Goal: Information Seeking & Learning: Learn about a topic

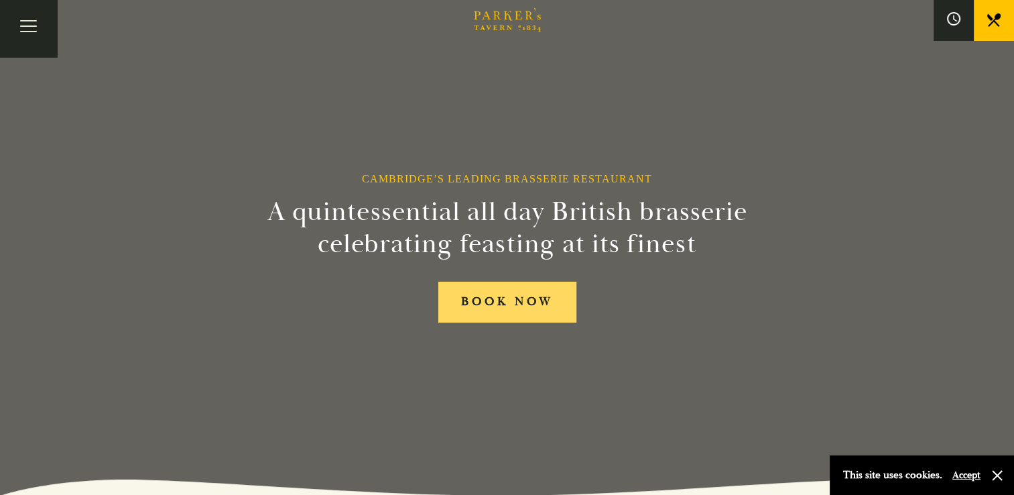
click at [505, 301] on link "BOOK NOW" at bounding box center [507, 302] width 138 height 41
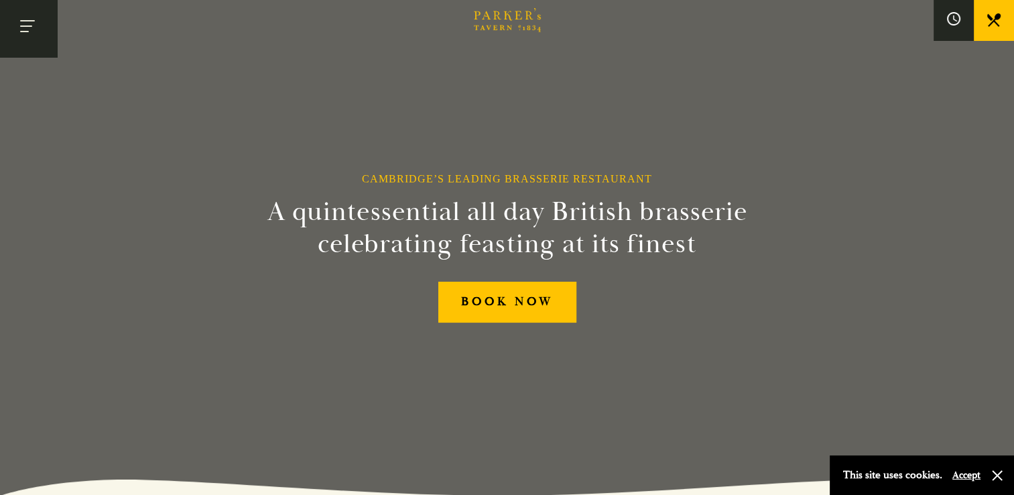
click at [25, 29] on button "Toggle navigation" at bounding box center [28, 28] width 57 height 57
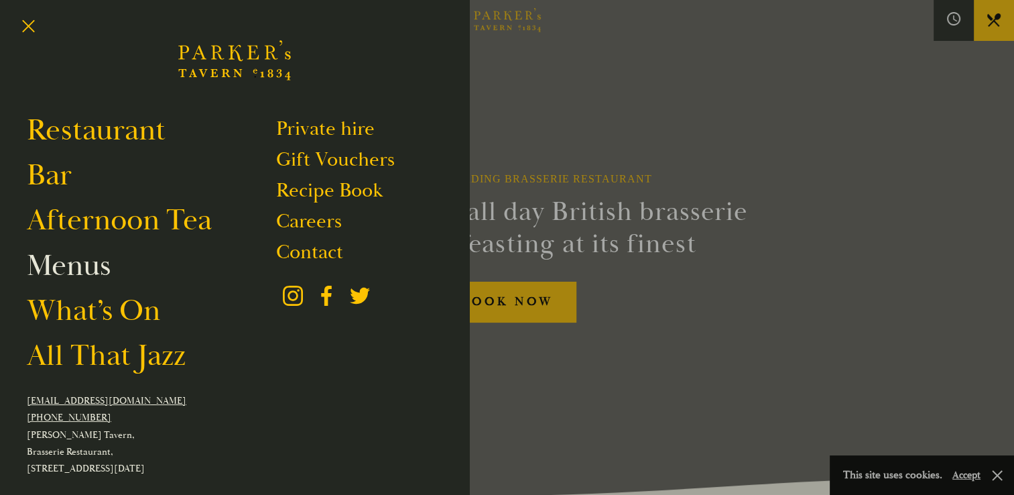
click at [59, 273] on link "Menus" at bounding box center [69, 266] width 84 height 38
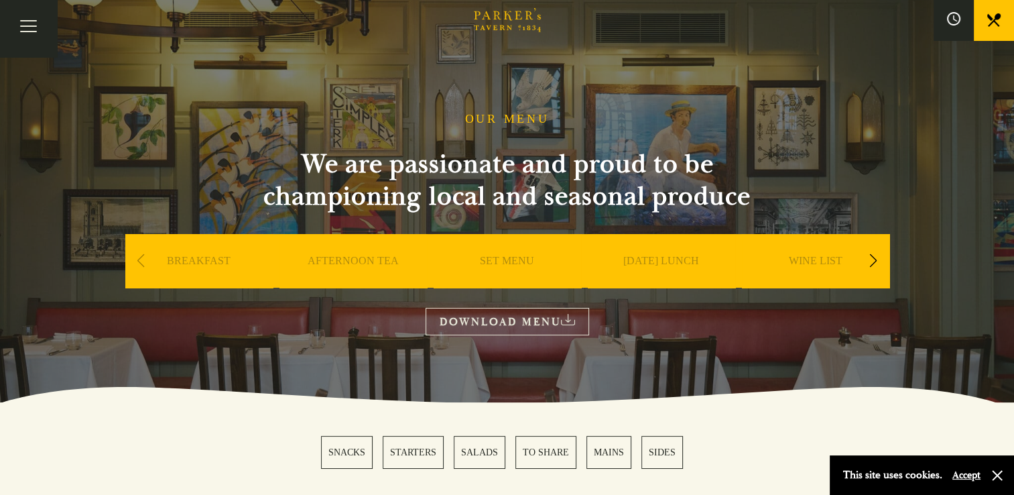
click at [965, 479] on button "Accept" at bounding box center [966, 475] width 28 height 13
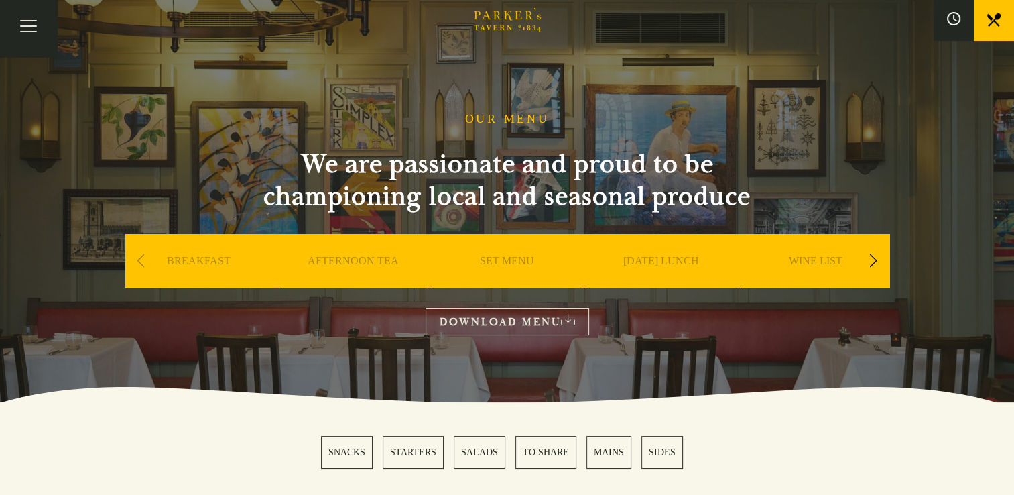
click at [605, 452] on link "MAINS" at bounding box center [608, 452] width 45 height 33
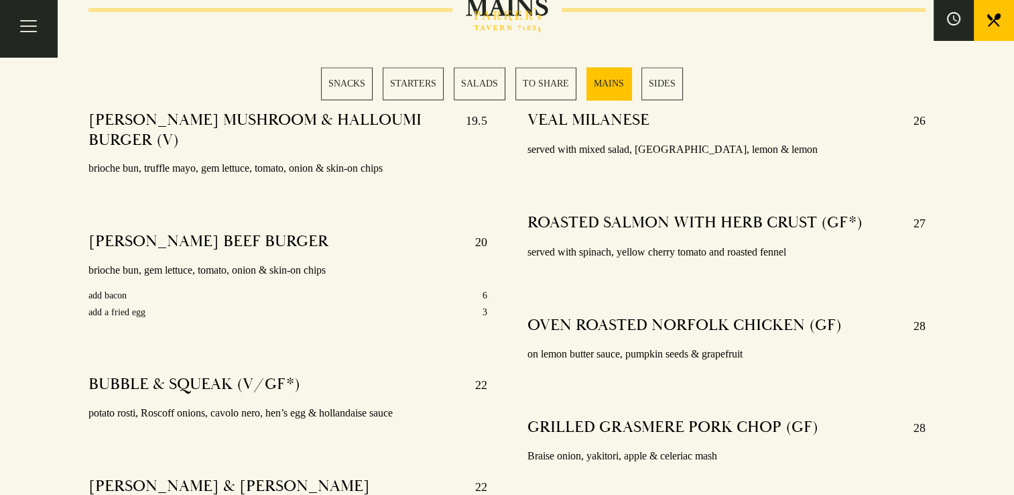
scroll to position [2352, 0]
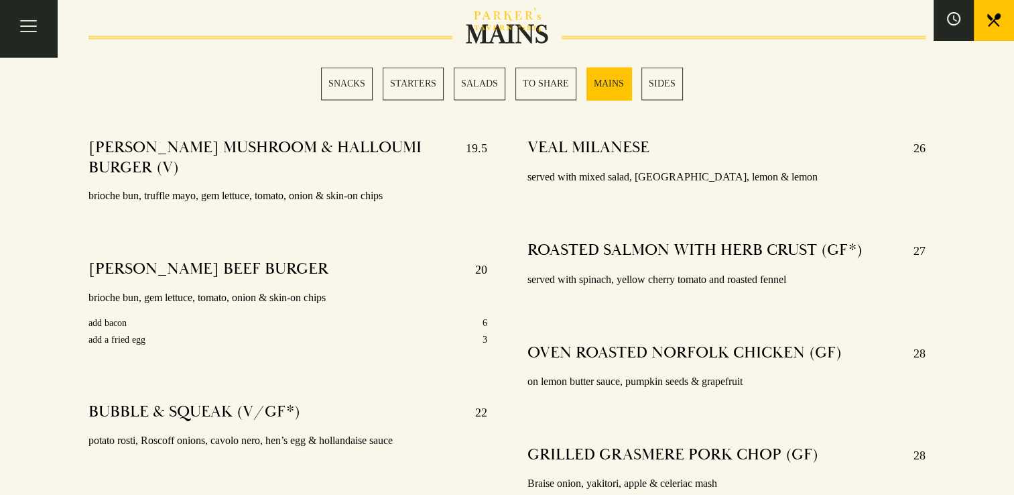
click at [413, 79] on link "STARTERS" at bounding box center [413, 83] width 61 height 33
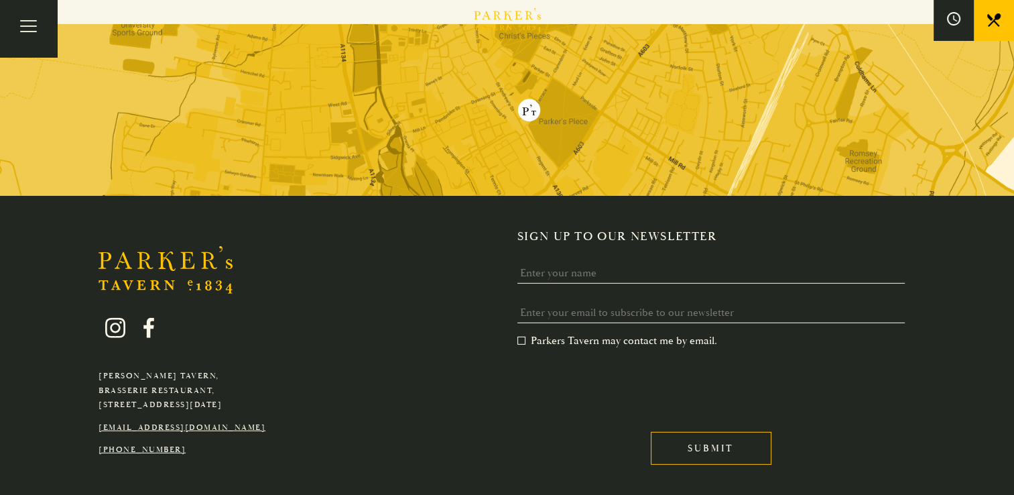
scroll to position [3947, 0]
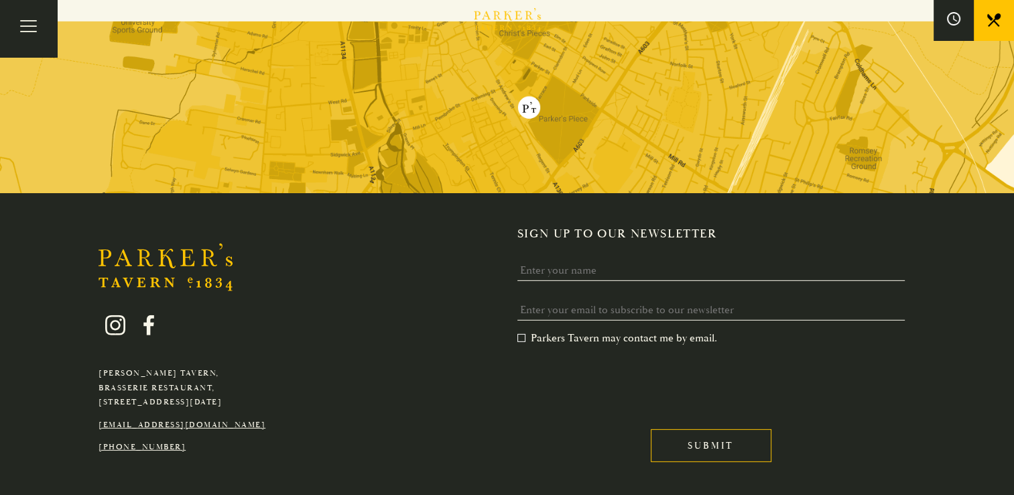
drag, startPoint x: 1019, startPoint y: 468, endPoint x: 595, endPoint y: 126, distance: 544.9
click at [595, 126] on img at bounding box center [507, 107] width 1014 height 172
